Goal: Information Seeking & Learning: Learn about a topic

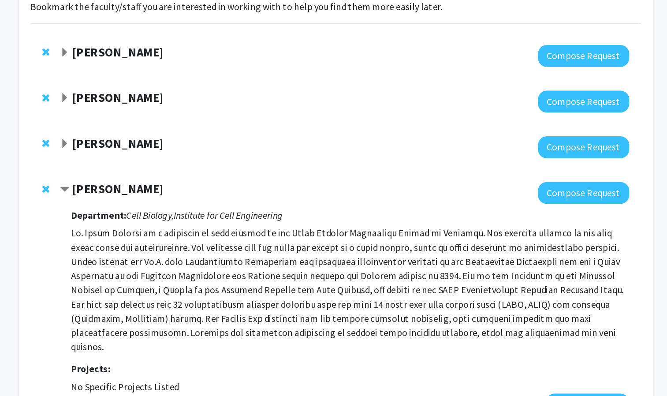
scroll to position [37, 0]
click at [176, 177] on strong "[PERSON_NAME]" at bounding box center [172, 176] width 68 height 11
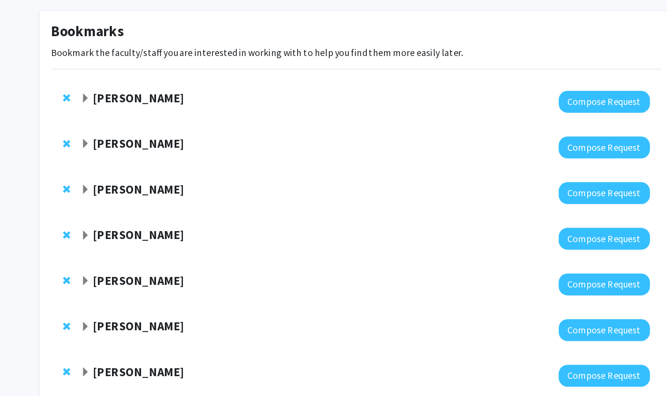
scroll to position [38, 0]
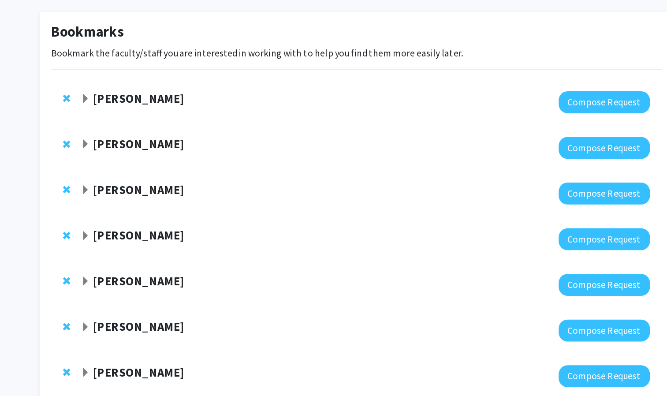
click at [159, 108] on strong "[PERSON_NAME]" at bounding box center [172, 106] width 68 height 11
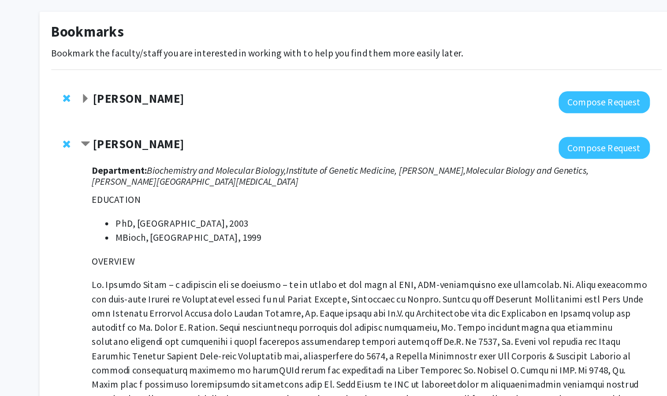
click at [157, 108] on strong "[PERSON_NAME]" at bounding box center [172, 106] width 68 height 11
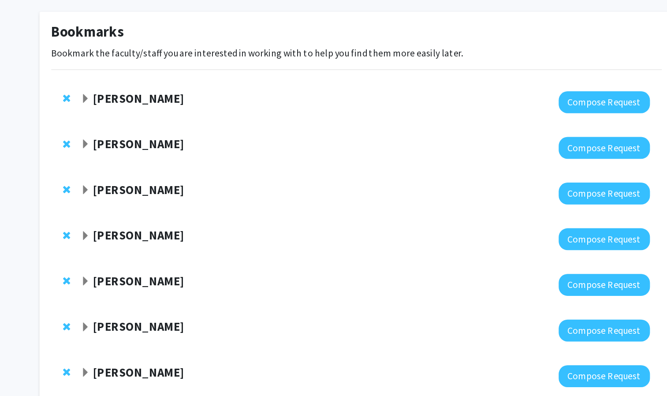
click at [157, 108] on strong "[PERSON_NAME]" at bounding box center [172, 106] width 68 height 11
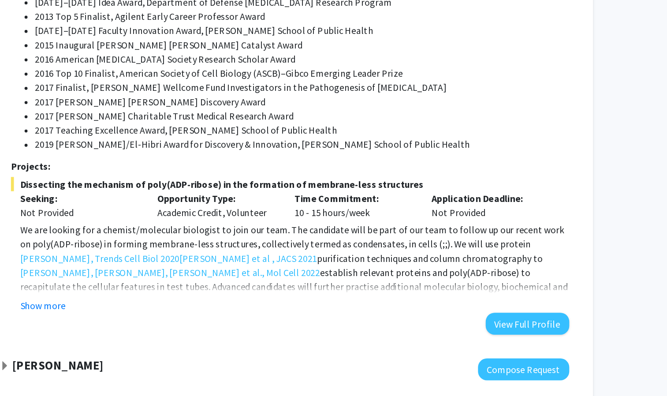
scroll to position [477, 0]
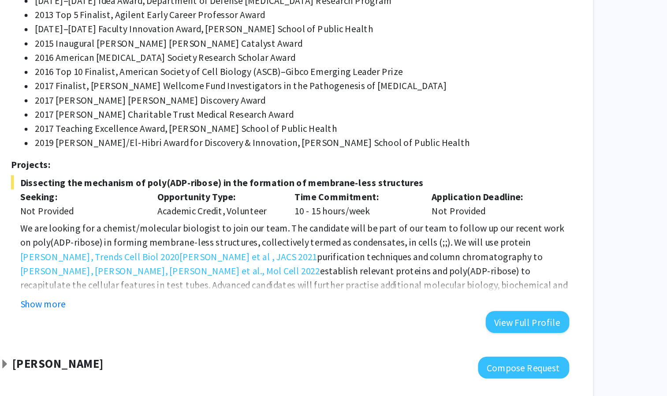
click at [217, 220] on h3 "Projects:" at bounding box center [344, 224] width 415 height 8
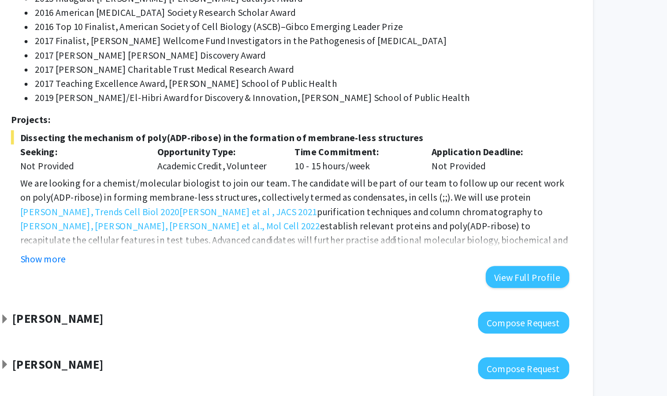
scroll to position [512, 0]
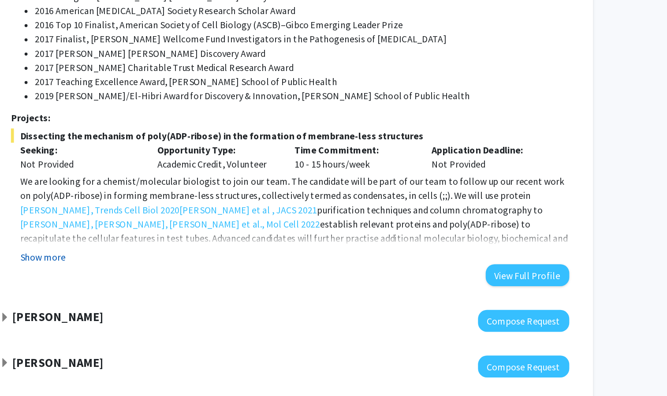
click at [173, 287] on button "Show more" at bounding box center [160, 292] width 34 height 11
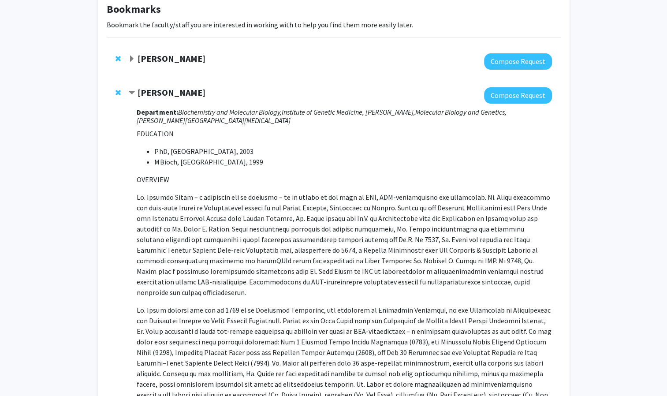
scroll to position [0, 0]
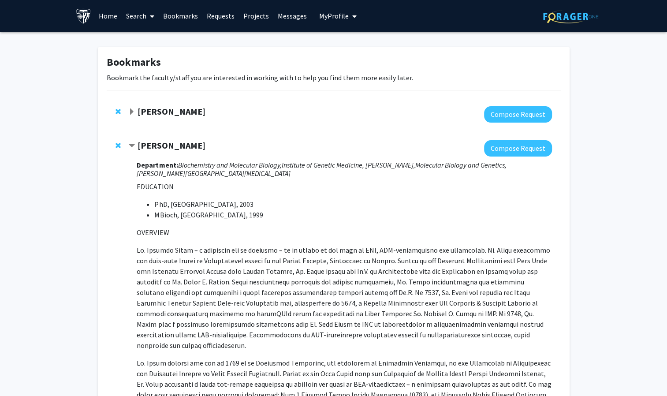
click at [141, 142] on strong "[PERSON_NAME]" at bounding box center [172, 145] width 68 height 11
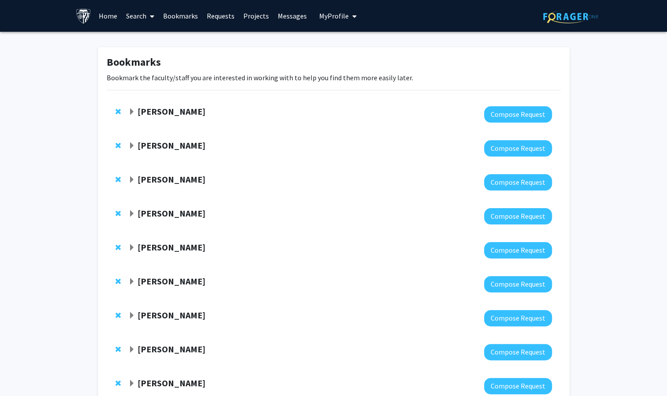
click at [139, 12] on link "Search" at bounding box center [140, 15] width 37 height 31
click at [146, 38] on span "Faculty/Staff" at bounding box center [154, 41] width 65 height 18
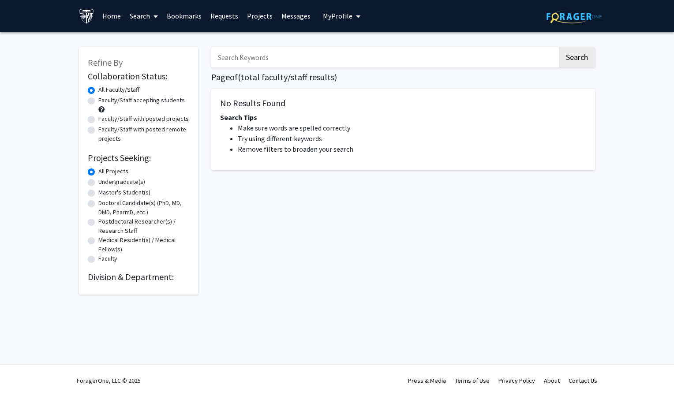
click at [254, 54] on input "Search Keywords" at bounding box center [384, 57] width 346 height 20
type input "stem cells"
click at [559, 47] on button "Search" at bounding box center [577, 57] width 36 height 20
click at [137, 100] on label "Faculty/Staff accepting students" at bounding box center [141, 100] width 86 height 9
click at [104, 100] on input "Faculty/Staff accepting students" at bounding box center [101, 99] width 6 height 6
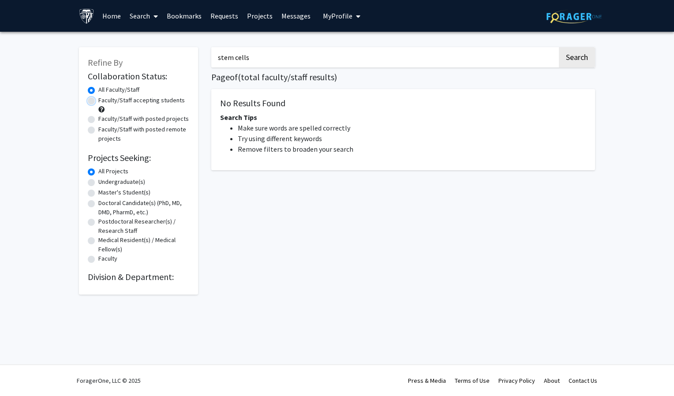
radio input "true"
click at [258, 49] on input "stem cells" at bounding box center [384, 57] width 346 height 20
click at [567, 67] on button "Search" at bounding box center [577, 57] width 36 height 20
click at [520, 50] on input "stem cells" at bounding box center [384, 57] width 346 height 20
click at [565, 56] on button "Search" at bounding box center [577, 57] width 36 height 20
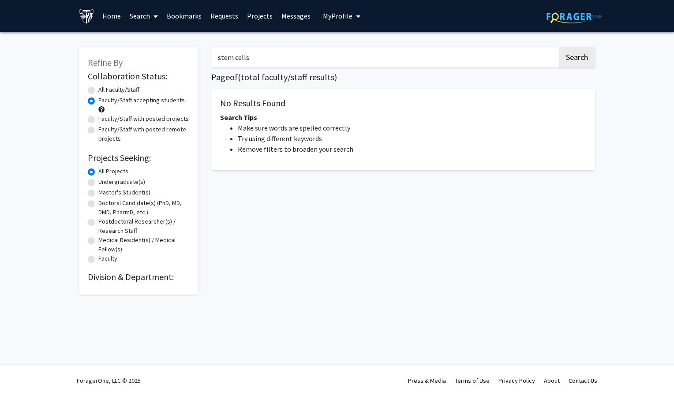
click at [512, 49] on input "stem cells" at bounding box center [384, 57] width 346 height 20
click at [559, 47] on button "Search" at bounding box center [577, 57] width 36 height 20
click at [103, 92] on label "All Faculty/Staff" at bounding box center [118, 89] width 41 height 9
click at [103, 91] on input "All Faculty/Staff" at bounding box center [101, 88] width 6 height 6
radio input "true"
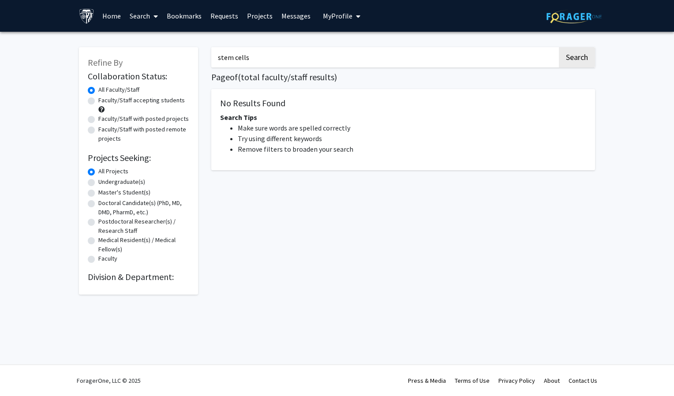
click at [112, 100] on label "Faculty/Staff accepting students" at bounding box center [141, 100] width 86 height 9
click at [104, 100] on input "Faculty/Staff accepting students" at bounding box center [101, 99] width 6 height 6
radio input "true"
click at [242, 66] on input "stem cells" at bounding box center [384, 57] width 346 height 20
click at [566, 64] on button "Search" at bounding box center [577, 57] width 36 height 20
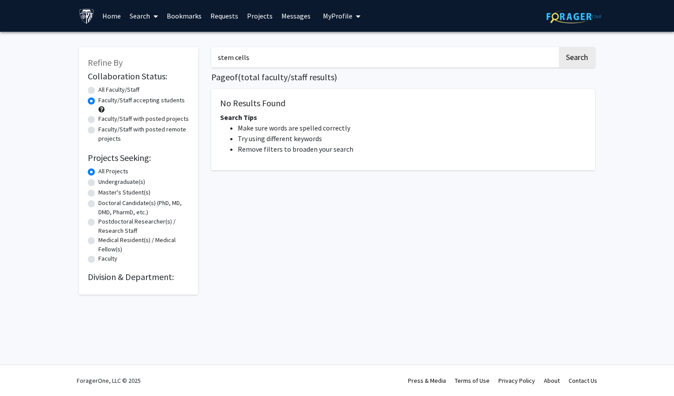
click at [521, 65] on input "stem cells" at bounding box center [384, 57] width 346 height 20
click at [575, 64] on button "Search" at bounding box center [577, 57] width 36 height 20
click at [291, 52] on input "stem cells" at bounding box center [384, 57] width 346 height 20
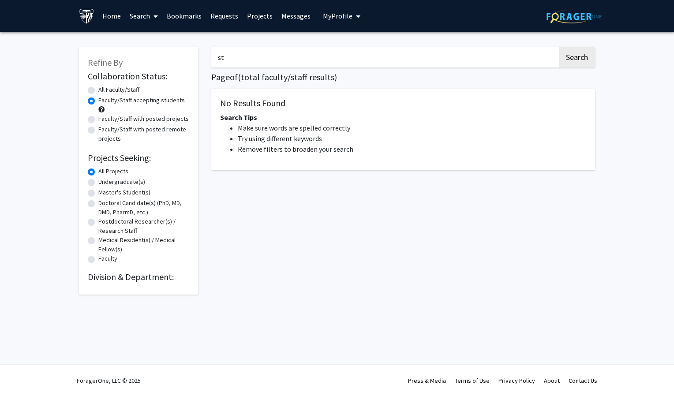
type input "s"
click at [177, 18] on link "Bookmarks" at bounding box center [184, 15] width 44 height 31
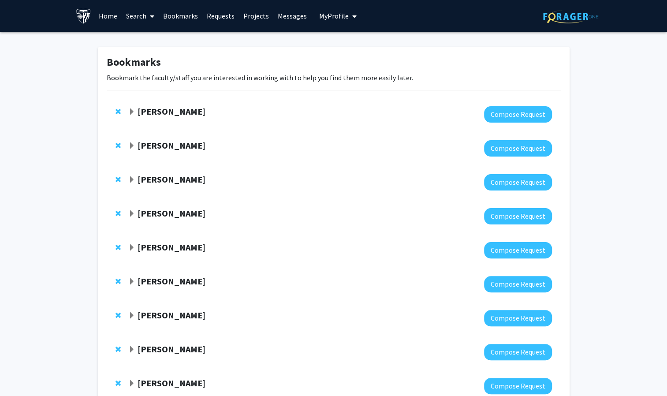
scroll to position [62, 0]
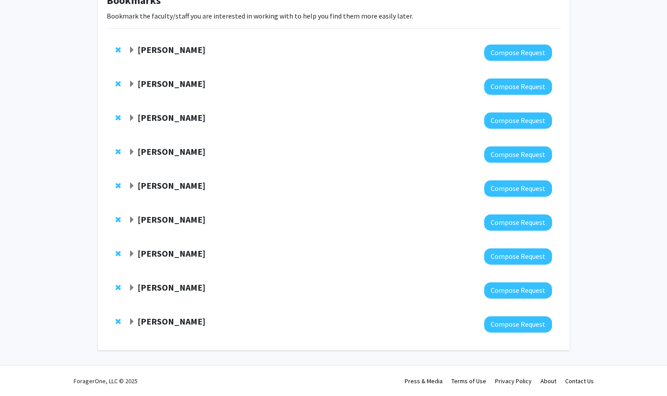
click at [169, 216] on strong "[PERSON_NAME]" at bounding box center [172, 219] width 68 height 11
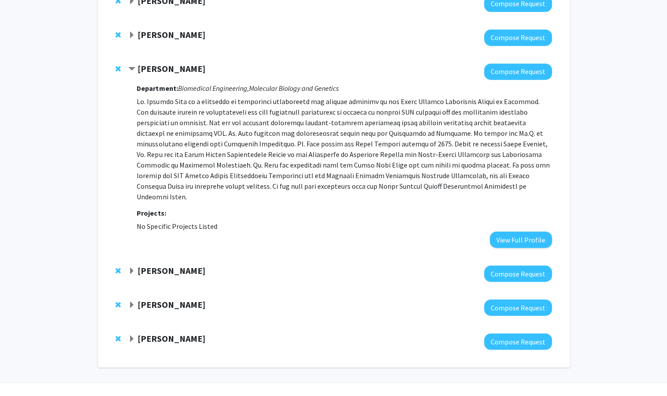
scroll to position [220, 0]
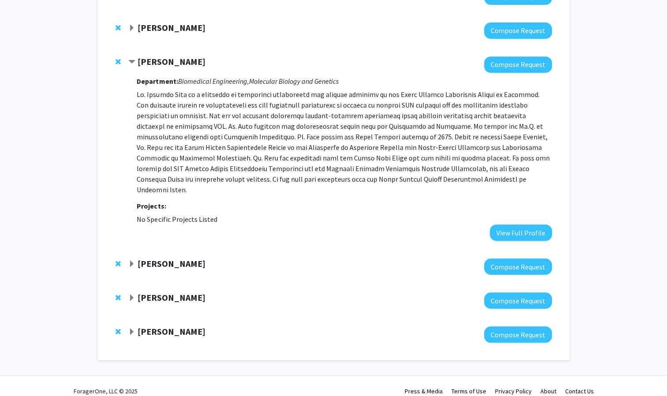
click at [175, 292] on strong "[PERSON_NAME]" at bounding box center [172, 297] width 68 height 11
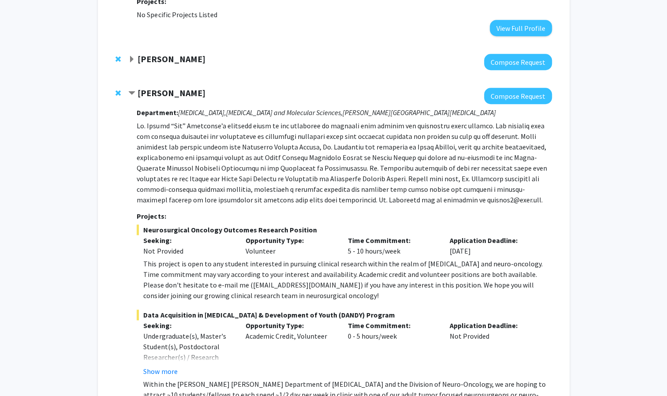
scroll to position [577, 0]
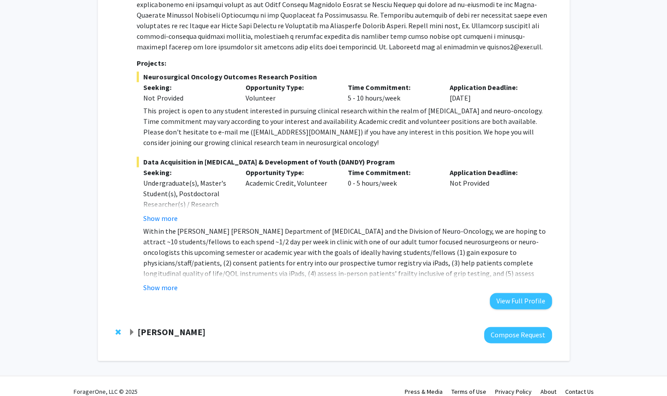
click at [168, 326] on strong "[PERSON_NAME]" at bounding box center [172, 331] width 68 height 11
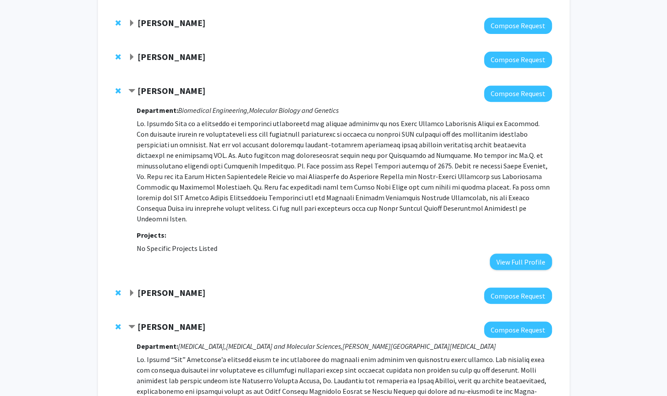
scroll to position [182, 0]
